Goal: Task Accomplishment & Management: Complete application form

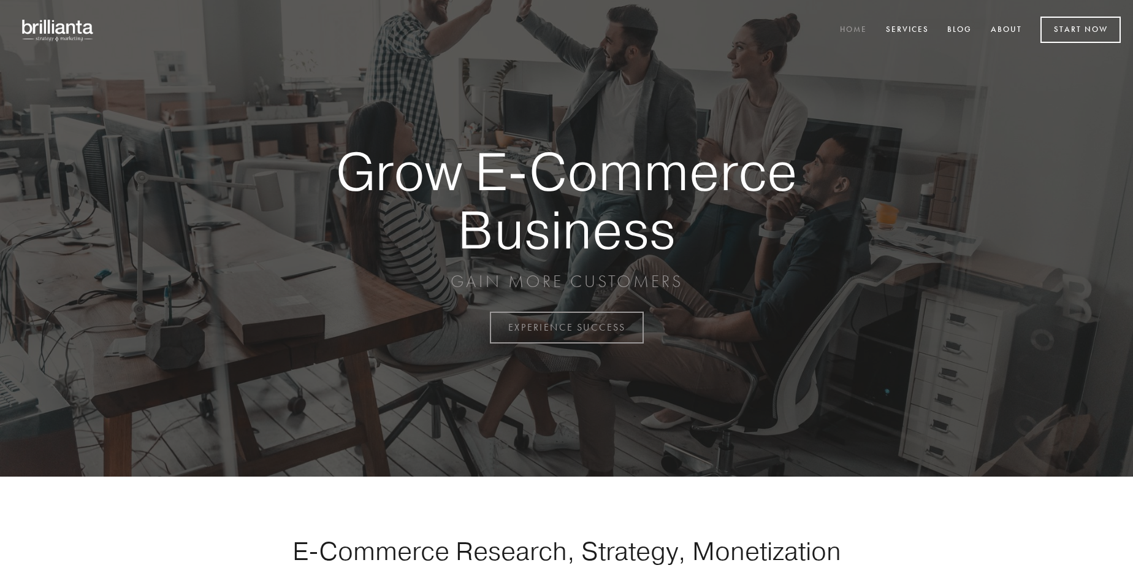
scroll to position [3213, 0]
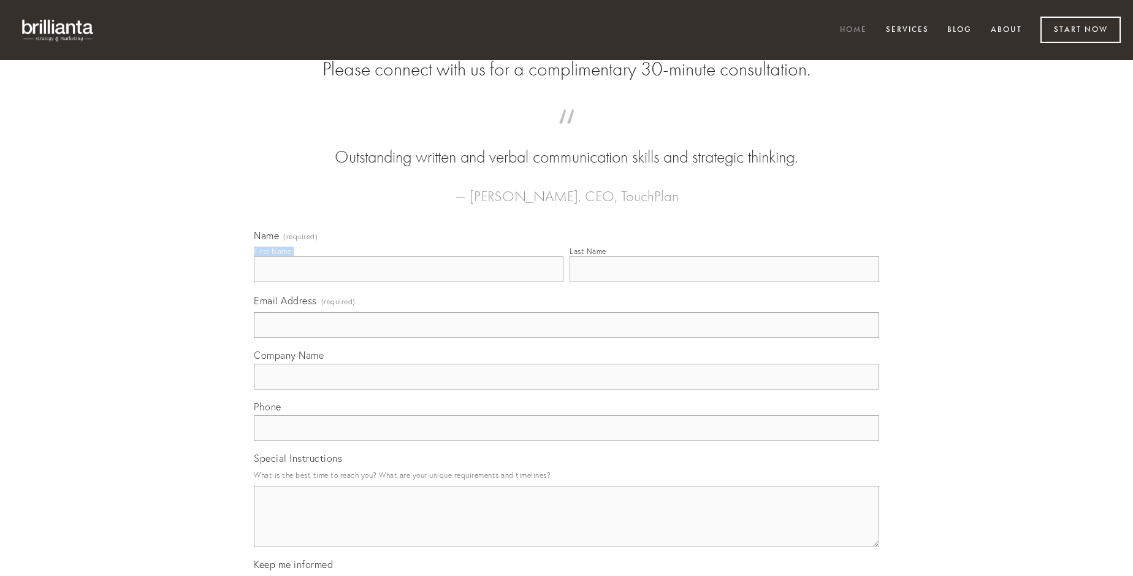
type input "[PERSON_NAME]"
click at [724, 282] on input "Last Name" at bounding box center [724, 269] width 310 height 26
type input "[PERSON_NAME]"
click at [566, 338] on input "Email Address (required)" at bounding box center [566, 325] width 625 height 26
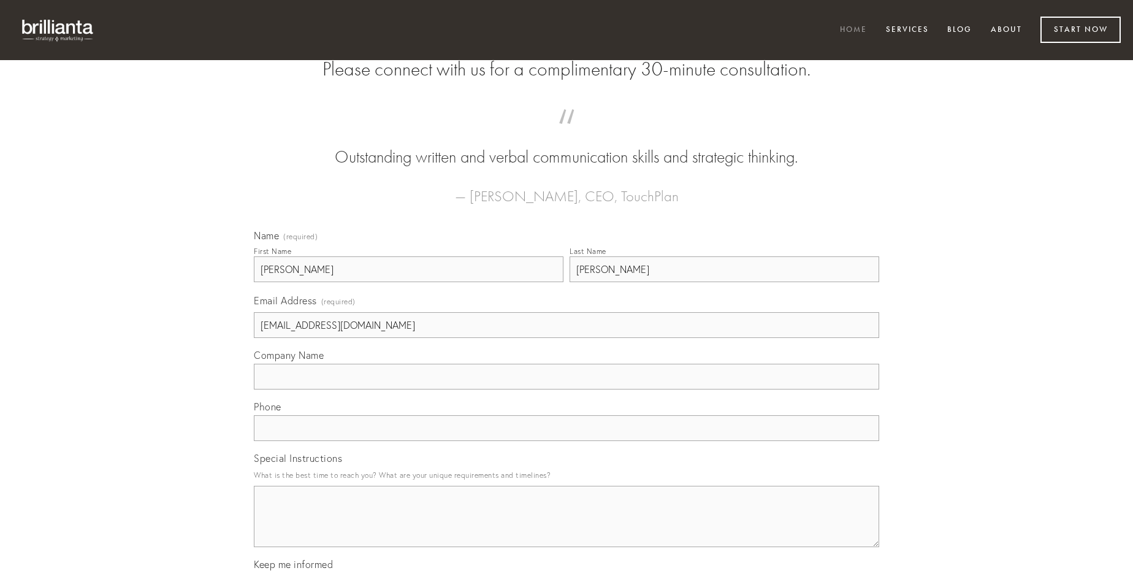
type input "[EMAIL_ADDRESS][DOMAIN_NAME]"
click at [566, 389] on input "Company Name" at bounding box center [566, 376] width 625 height 26
type input "recusandae"
click at [566, 441] on input "text" at bounding box center [566, 428] width 625 height 26
click at [566, 527] on textarea "Special Instructions" at bounding box center [566, 515] width 625 height 61
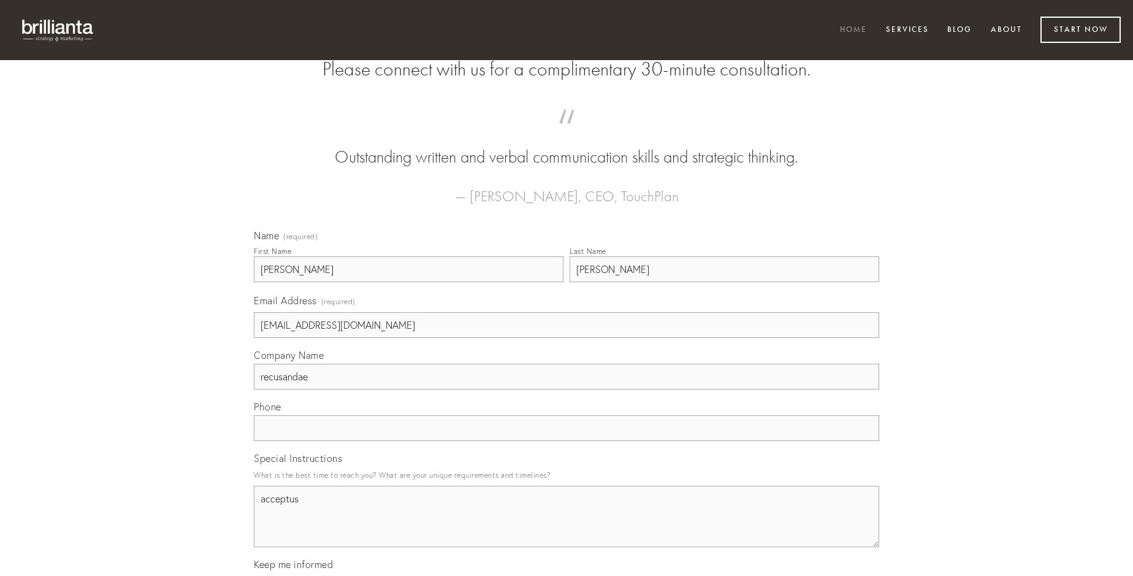
type textarea "acceptus"
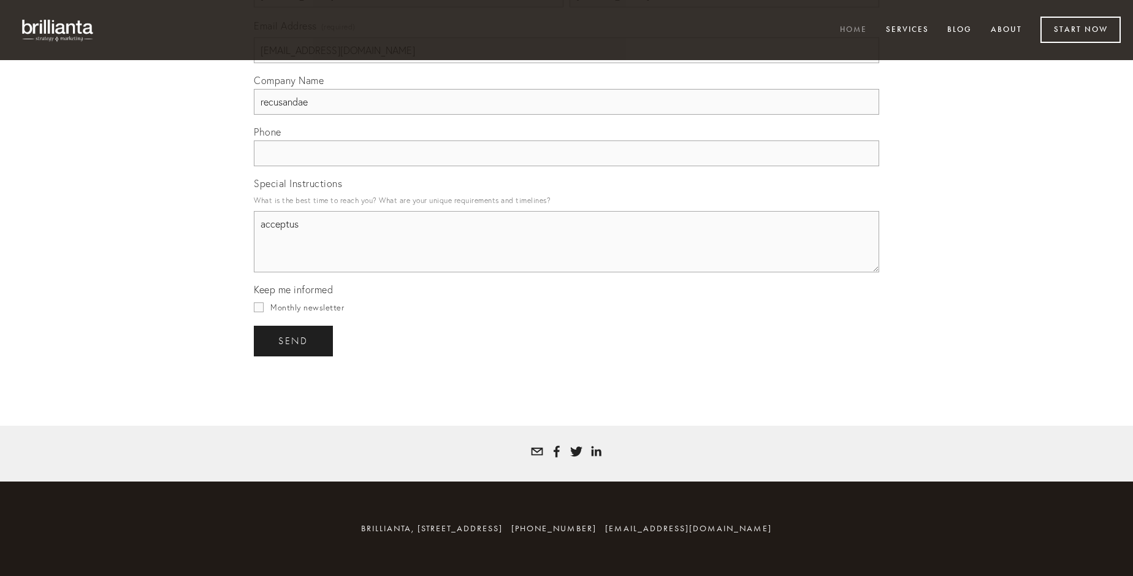
click at [294, 340] on span "send" at bounding box center [293, 340] width 30 height 11
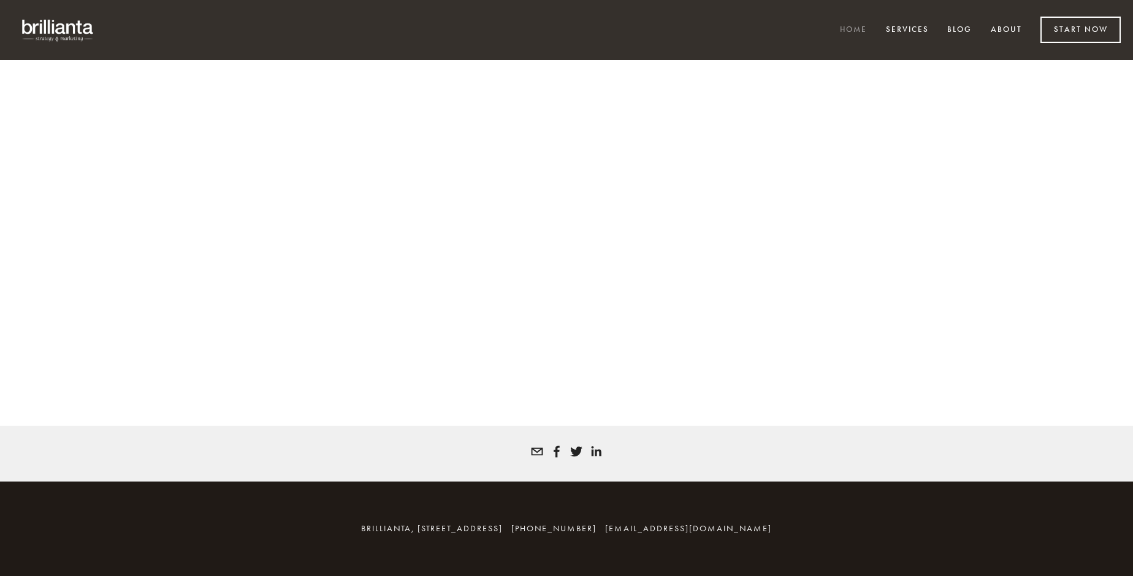
scroll to position [3196, 0]
